Goal: Task Accomplishment & Management: Use online tool/utility

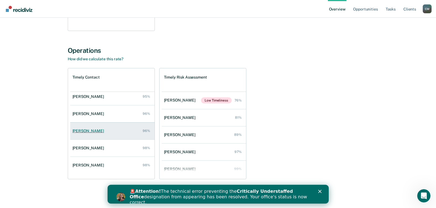
scroll to position [40, 0]
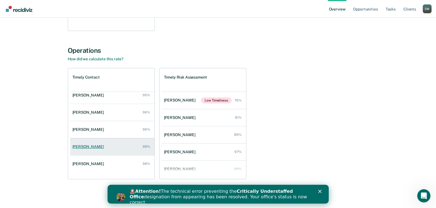
click at [86, 146] on div "[PERSON_NAME]" at bounding box center [90, 146] width 34 height 5
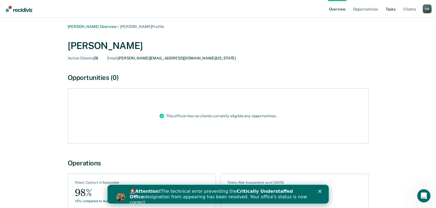
click at [389, 10] on link "Tasks" at bounding box center [391, 9] width 12 height 18
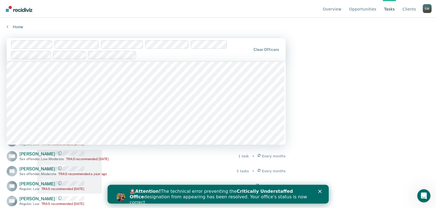
scroll to position [2989, 0]
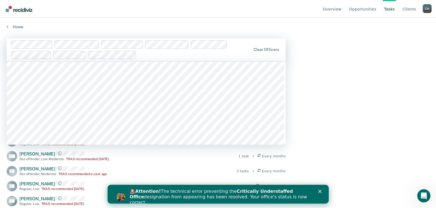
click at [338, 58] on main "1207 results available. Use Up and Down to choose options, press Enter to selec…" at bounding box center [218, 117] width 436 height 177
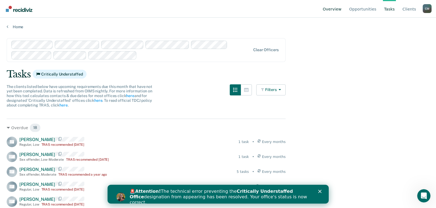
click at [340, 10] on link "Overview" at bounding box center [332, 9] width 21 height 18
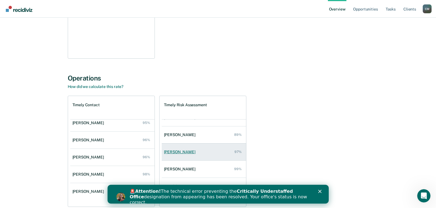
scroll to position [40, 0]
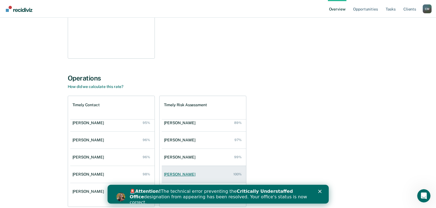
click at [182, 174] on div "[PERSON_NAME]" at bounding box center [181, 174] width 34 height 5
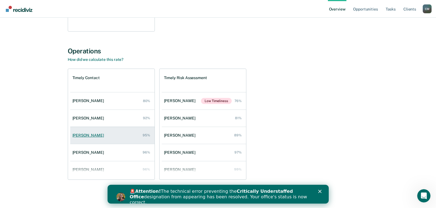
scroll to position [162, 0]
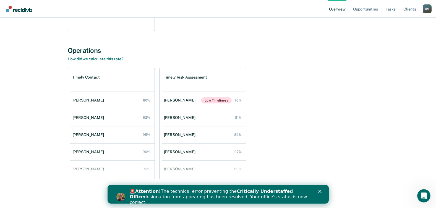
click at [320, 192] on polygon "Close" at bounding box center [319, 191] width 3 height 3
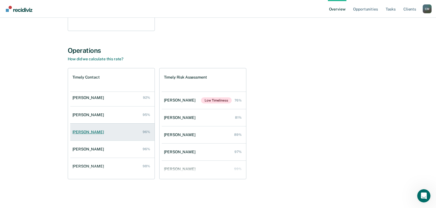
scroll to position [40, 0]
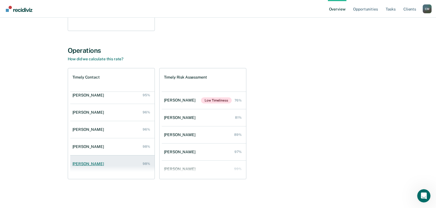
click at [86, 163] on div "[PERSON_NAME]" at bounding box center [90, 164] width 34 height 5
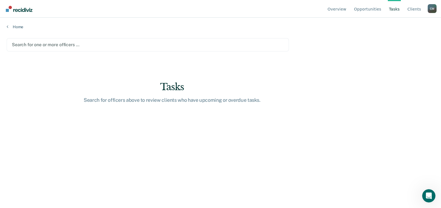
click at [376, 51] on main "Search for one or more officers … Tasks Search for officers above to review cli…" at bounding box center [220, 117] width 441 height 177
click at [94, 28] on link "Home" at bounding box center [220, 26] width 427 height 5
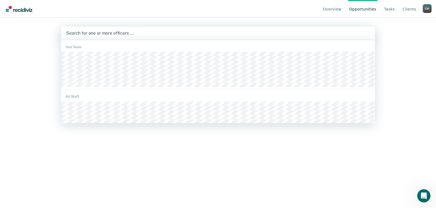
click at [168, 30] on div "Search for one or more officers …" at bounding box center [218, 32] width 305 height 7
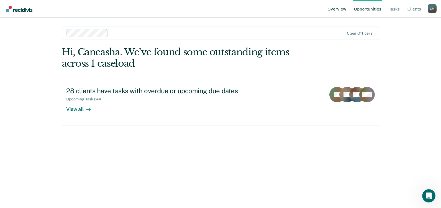
click at [345, 7] on link "Overview" at bounding box center [336, 9] width 21 height 18
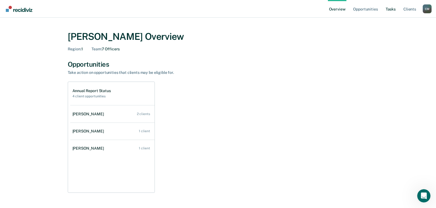
click at [391, 8] on link "Tasks" at bounding box center [391, 9] width 12 height 18
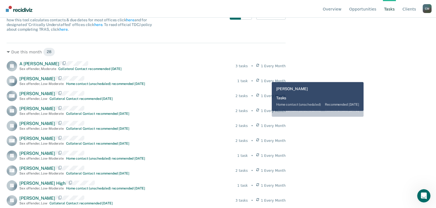
scroll to position [55, 0]
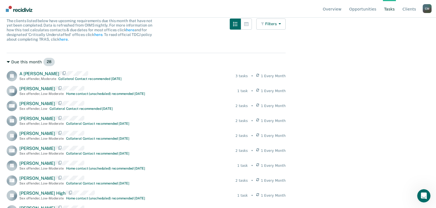
click at [8, 62] on icon at bounding box center [8, 62] width 3 height 2
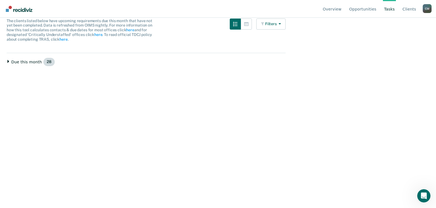
click at [43, 63] on span "28" at bounding box center [49, 62] width 12 height 9
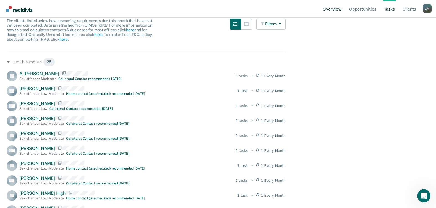
click at [340, 11] on link "Overview" at bounding box center [332, 9] width 21 height 18
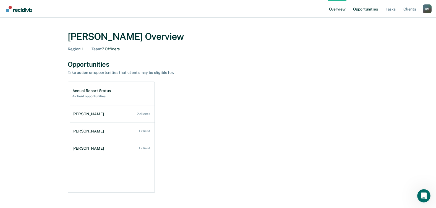
click at [374, 11] on link "Opportunities" at bounding box center [365, 9] width 27 height 18
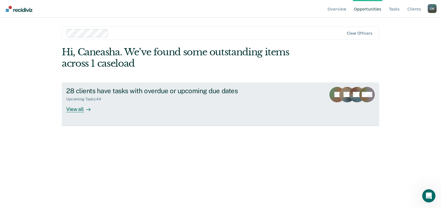
click at [194, 100] on div "Upcoming Tasks : 44" at bounding box center [163, 98] width 194 height 7
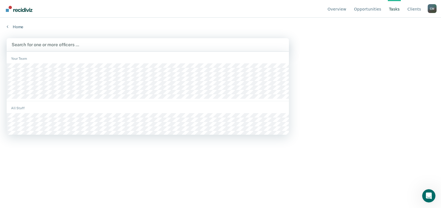
click at [116, 45] on div at bounding box center [148, 45] width 272 height 6
click at [417, 8] on link "Client s" at bounding box center [414, 9] width 16 height 18
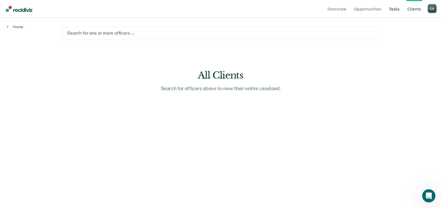
click at [399, 9] on link "Tasks" at bounding box center [393, 9] width 13 height 18
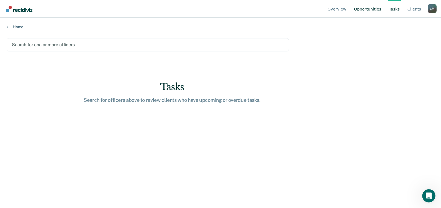
click at [374, 9] on link "Opportunities" at bounding box center [367, 9] width 29 height 18
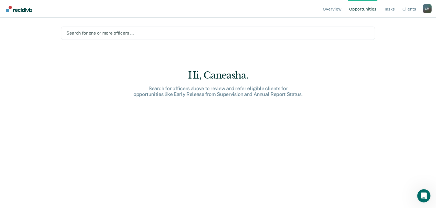
click at [92, 32] on div at bounding box center [218, 33] width 304 height 6
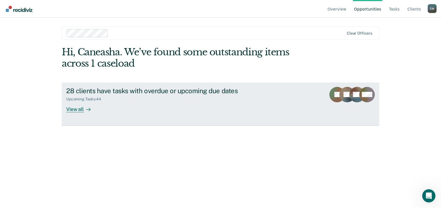
click at [76, 107] on div "View all" at bounding box center [81, 107] width 31 height 11
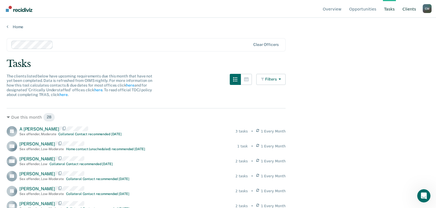
click at [408, 9] on link "Client s" at bounding box center [410, 9] width 16 height 18
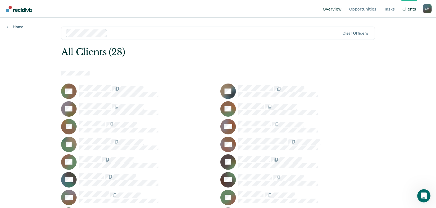
click at [339, 6] on link "Overview" at bounding box center [332, 9] width 21 height 18
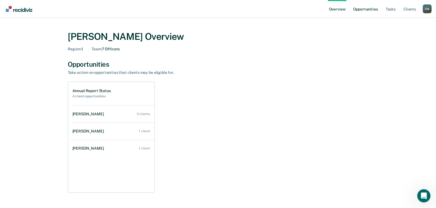
click at [368, 9] on link "Opportunities" at bounding box center [365, 9] width 27 height 18
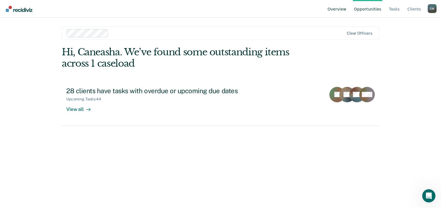
click at [340, 10] on link "Overview" at bounding box center [336, 9] width 21 height 18
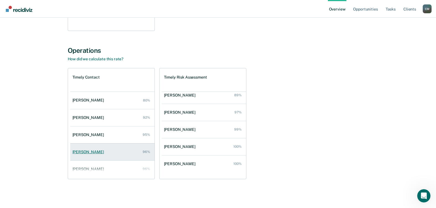
scroll to position [134, 0]
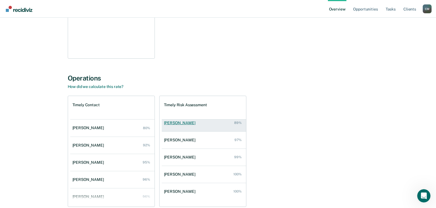
click at [177, 123] on div "[PERSON_NAME]" at bounding box center [181, 123] width 34 height 5
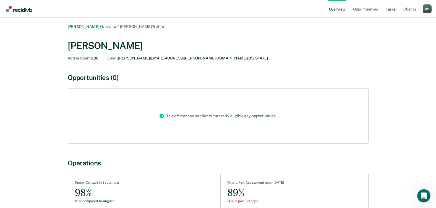
click at [392, 8] on link "Tasks" at bounding box center [391, 9] width 12 height 18
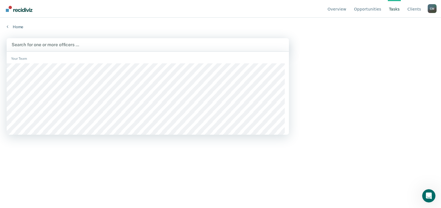
click at [23, 46] on div at bounding box center [148, 45] width 272 height 6
click at [24, 45] on div at bounding box center [148, 45] width 272 height 6
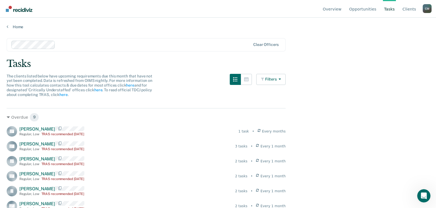
click at [393, 8] on link "Tasks" at bounding box center [389, 9] width 13 height 18
click at [391, 10] on link "Tasks" at bounding box center [389, 9] width 13 height 18
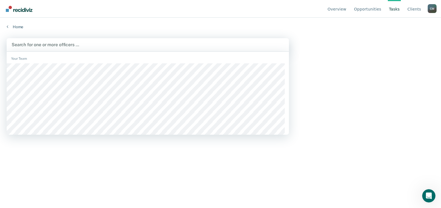
click at [22, 43] on div at bounding box center [148, 45] width 272 height 6
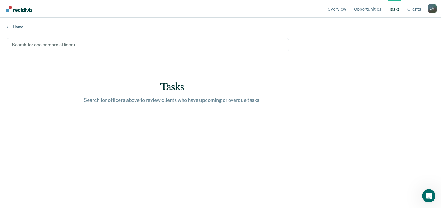
click at [17, 46] on div at bounding box center [147, 45] width 271 height 6
click at [27, 44] on div at bounding box center [147, 45] width 271 height 6
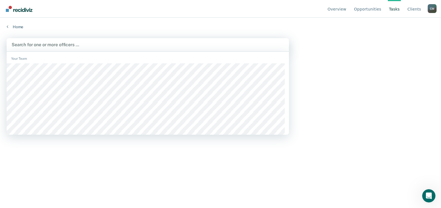
click at [18, 44] on div at bounding box center [148, 45] width 272 height 6
